Goal: Task Accomplishment & Management: Complete application form

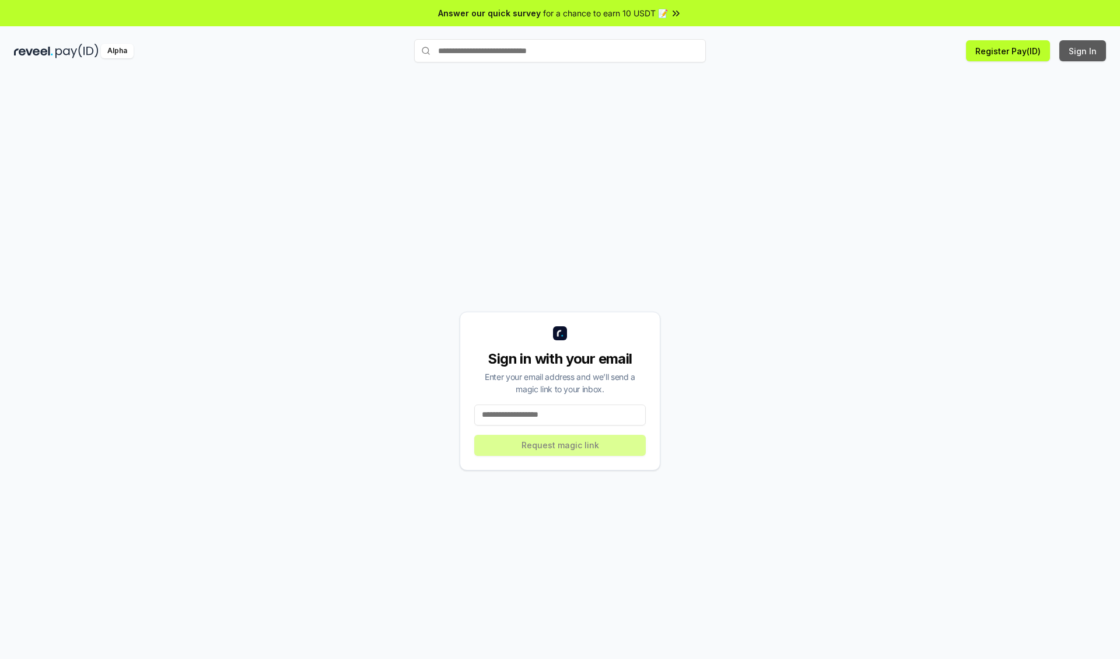
click at [1083, 51] on button "Sign In" at bounding box center [1082, 50] width 47 height 21
type input "**********"
click at [560, 445] on button "Request magic link" at bounding box center [560, 445] width 172 height 21
